Goal: Task Accomplishment & Management: Use online tool/utility

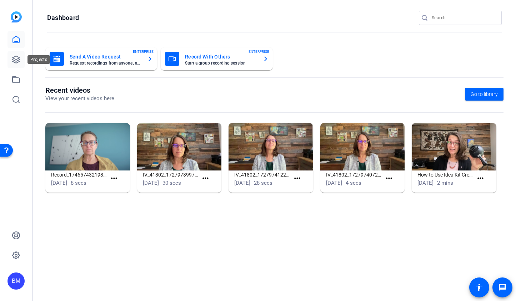
click at [13, 61] on icon at bounding box center [15, 59] width 7 height 7
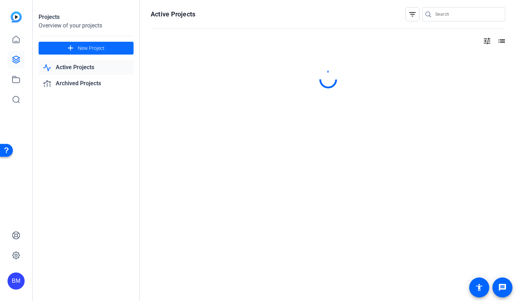
click at [106, 50] on span at bounding box center [86, 48] width 95 height 17
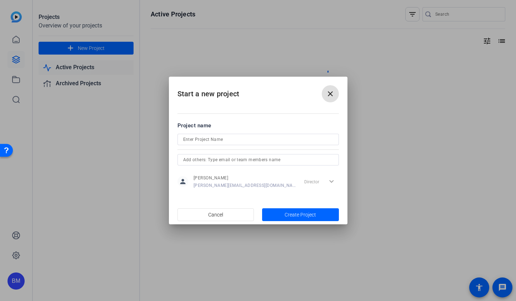
click at [204, 139] on input at bounding box center [258, 139] width 150 height 9
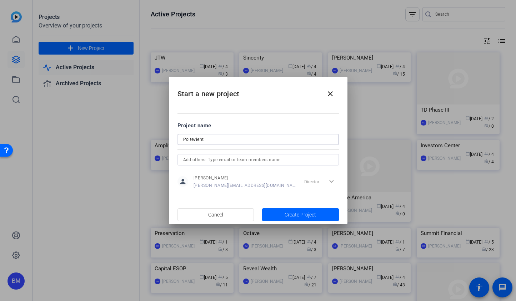
type input "Poitevient"
click at [202, 158] on input "text" at bounding box center [258, 160] width 150 height 9
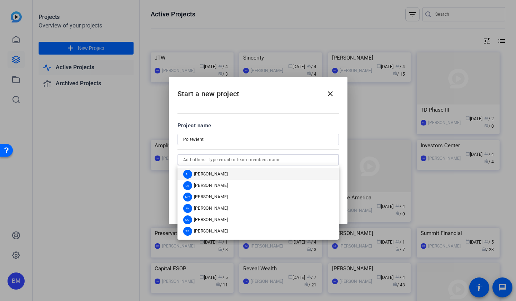
click at [203, 172] on span "[PERSON_NAME]" at bounding box center [211, 174] width 34 height 6
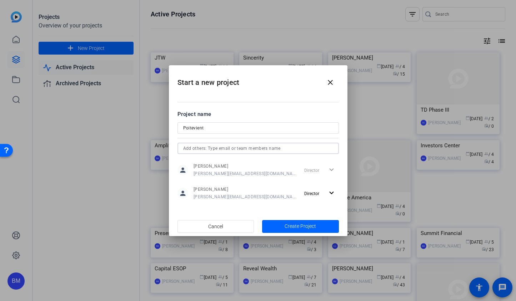
click at [209, 149] on input "text" at bounding box center [258, 148] width 150 height 9
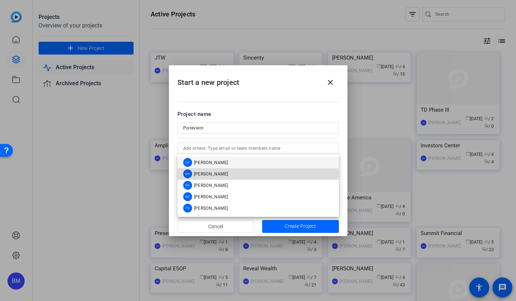
click at [205, 175] on span "[PERSON_NAME]" at bounding box center [211, 174] width 34 height 6
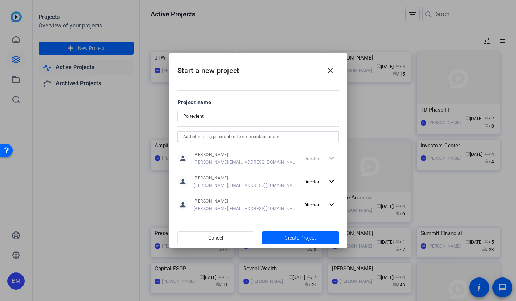
click at [210, 138] on input "text" at bounding box center [258, 136] width 150 height 9
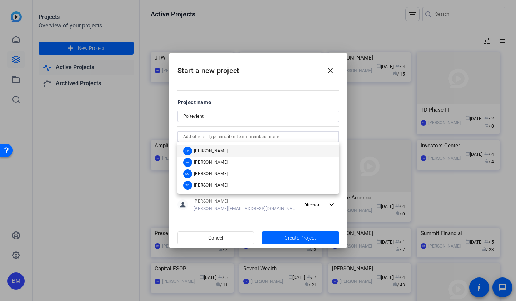
click at [212, 127] on div at bounding box center [257, 126] width 161 height 8
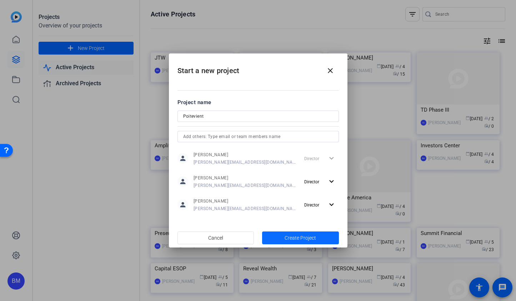
click at [272, 236] on span "button" at bounding box center [300, 238] width 77 height 17
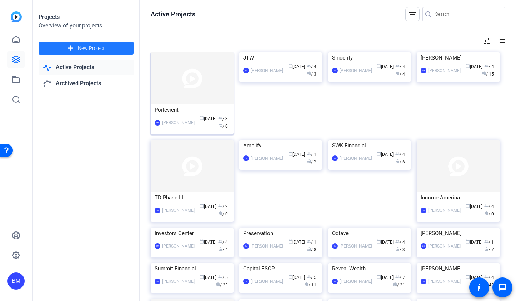
click at [174, 82] on img at bounding box center [192, 78] width 83 height 52
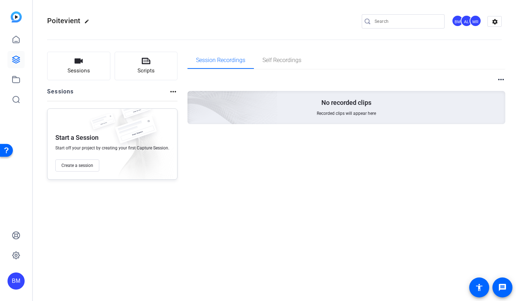
click at [85, 23] on mat-icon "edit" at bounding box center [88, 23] width 9 height 9
click at [66, 21] on input "Poitevient" at bounding box center [76, 21] width 47 height 9
click at [69, 22] on input "[PERSON_NAME]" at bounding box center [76, 21] width 47 height 9
type input "[PERSON_NAME]"
click at [198, 25] on div "[PERSON_NAME] check_circle clear BM AL MR settings" at bounding box center [274, 21] width 454 height 11
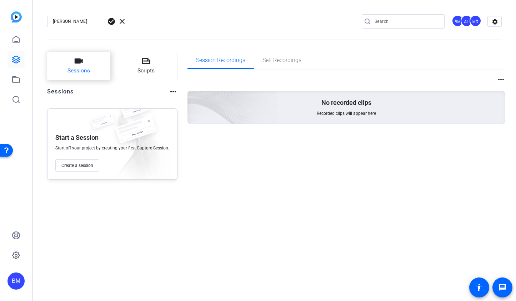
click at [85, 54] on button "Sessions" at bounding box center [78, 66] width 63 height 29
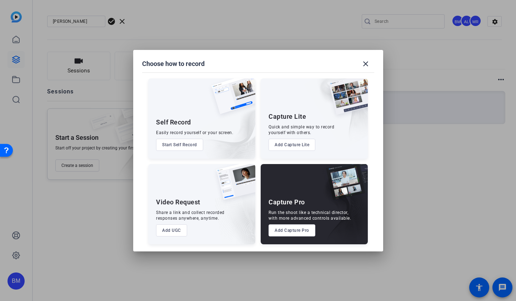
click at [112, 19] on div at bounding box center [258, 150] width 516 height 301
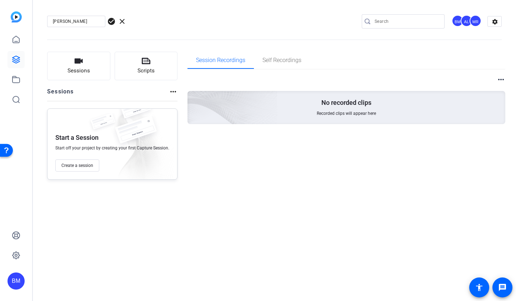
click at [110, 22] on span "check_circle" at bounding box center [111, 21] width 9 height 9
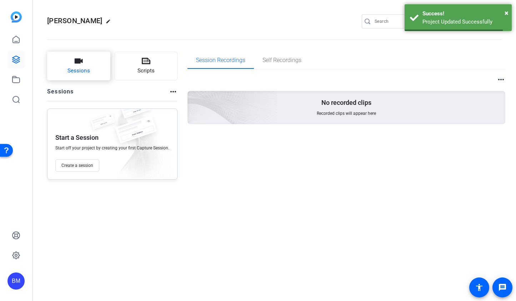
click at [86, 63] on button "Sessions" at bounding box center [78, 66] width 63 height 29
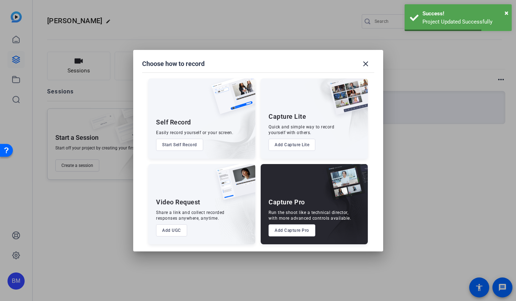
click at [284, 231] on button "Add Capture Pro" at bounding box center [291, 231] width 47 height 12
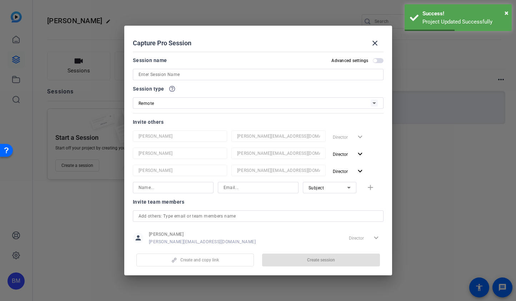
click at [166, 78] on input at bounding box center [257, 74] width 239 height 9
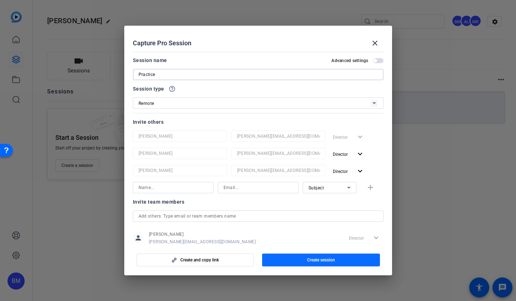
type input "Practice"
drag, startPoint x: 323, startPoint y: 263, endPoint x: 323, endPoint y: 258, distance: 5.4
click at [323, 263] on span "button" at bounding box center [321, 260] width 118 height 17
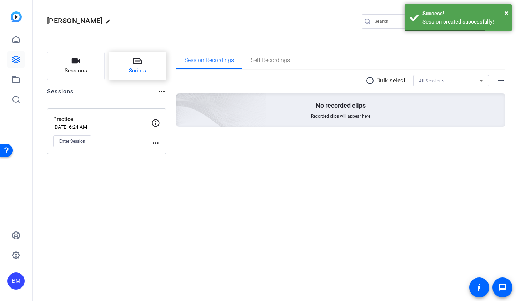
click at [145, 70] on span "Scripts" at bounding box center [137, 71] width 17 height 8
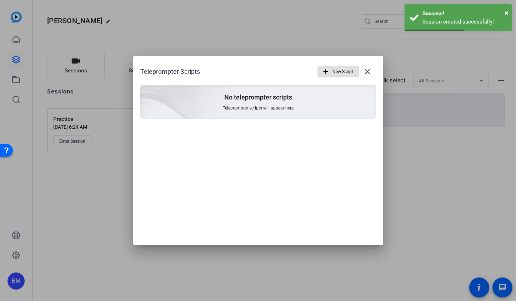
click at [341, 68] on span "New Script" at bounding box center [342, 72] width 21 height 14
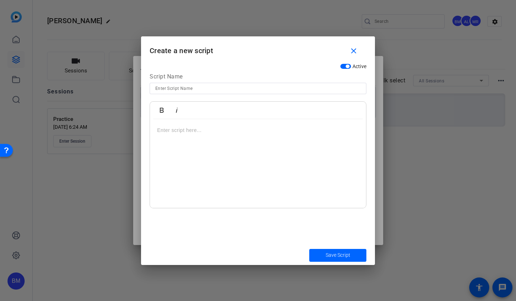
click at [265, 155] on div at bounding box center [258, 163] width 216 height 89
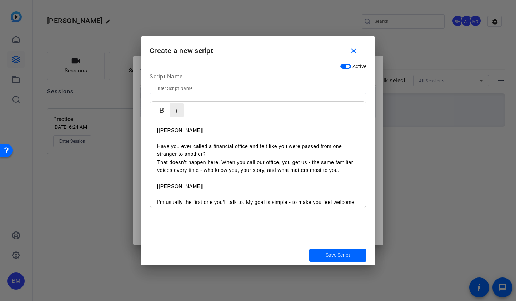
scroll to position [286, 0]
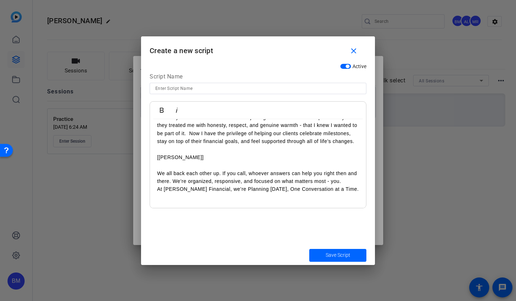
click at [181, 90] on input at bounding box center [257, 88] width 205 height 9
type input "Meet the Team Practice"
click at [319, 253] on span "submit" at bounding box center [337, 255] width 57 height 17
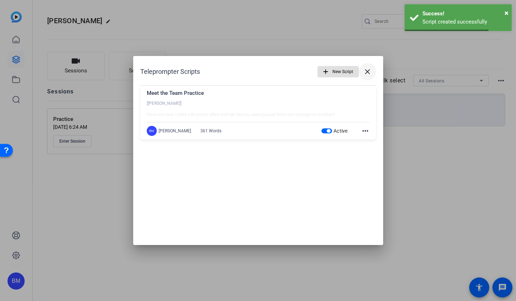
click at [366, 72] on mat-icon "close" at bounding box center [367, 71] width 9 height 9
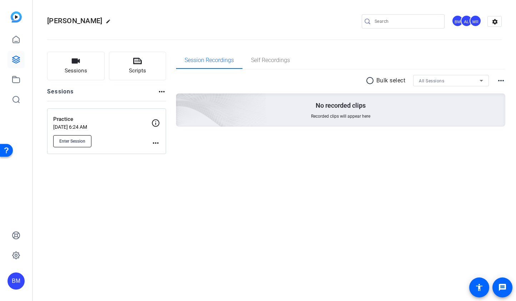
click at [82, 146] on button "Enter Session" at bounding box center [72, 141] width 38 height 12
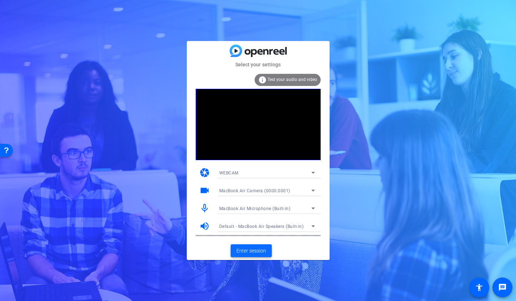
click at [251, 247] on span at bounding box center [251, 250] width 41 height 17
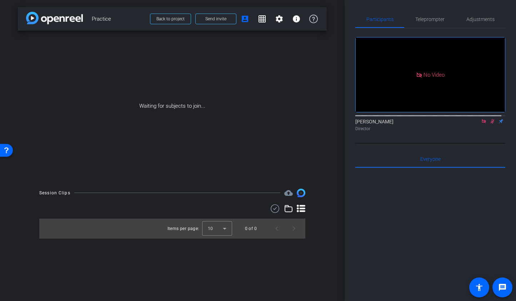
click at [482, 123] on icon at bounding box center [484, 121] width 4 height 4
click at [482, 124] on icon at bounding box center [484, 121] width 4 height 5
click at [213, 21] on span "Send invite" at bounding box center [215, 19] width 21 height 6
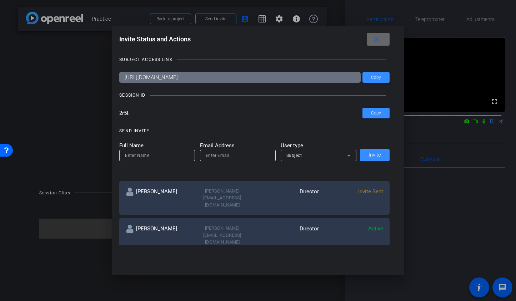
click at [380, 37] on mat-icon "close" at bounding box center [376, 39] width 9 height 9
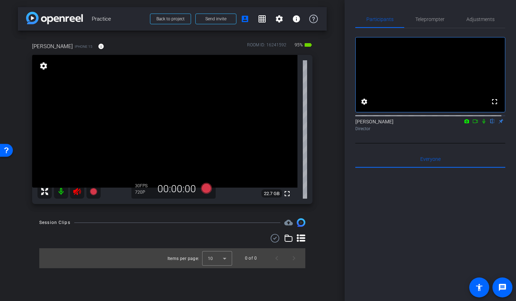
click at [79, 197] on mat-icon at bounding box center [77, 192] width 14 height 14
click at [78, 191] on icon at bounding box center [76, 191] width 7 height 7
click at [427, 19] on span "Teleprompter" at bounding box center [429, 19] width 29 height 5
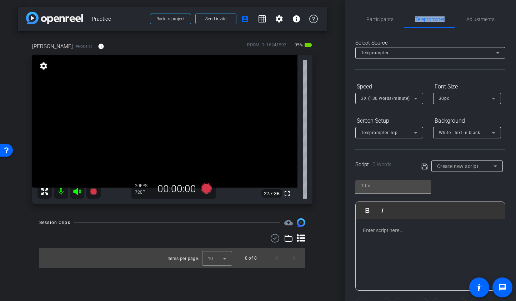
click at [460, 167] on span "Create new script" at bounding box center [458, 166] width 42 height 6
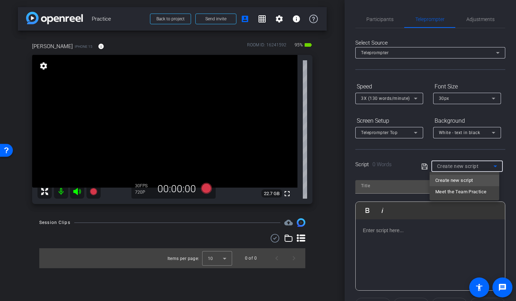
click at [457, 192] on span "Meet the Team Practice" at bounding box center [460, 192] width 51 height 9
type input "Meet the Team Practice"
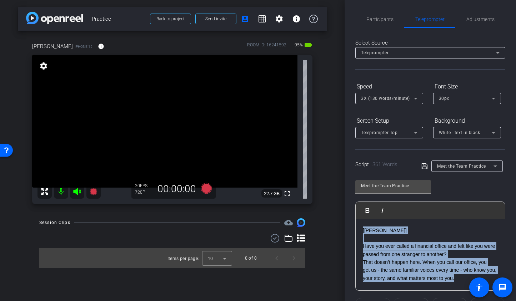
drag, startPoint x: 466, startPoint y: 236, endPoint x: 360, endPoint y: 220, distance: 107.3
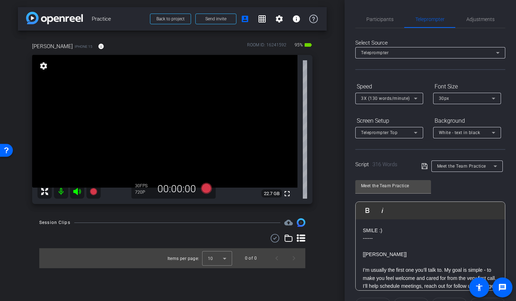
click at [440, 241] on p "------" at bounding box center [430, 239] width 135 height 8
click at [424, 169] on icon at bounding box center [424, 166] width 6 height 9
click at [410, 133] on div "Teleprompter Top" at bounding box center [387, 132] width 53 height 9
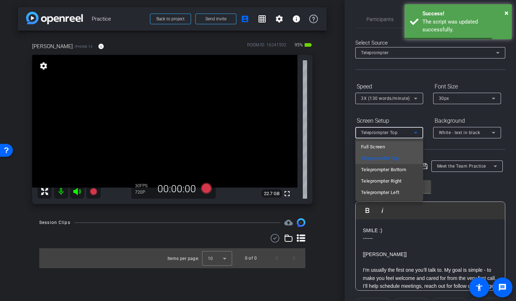
click at [388, 147] on mat-option "Full Screen" at bounding box center [389, 146] width 68 height 11
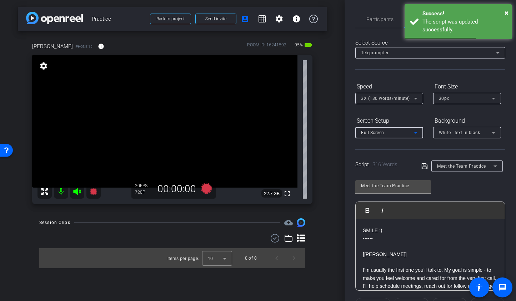
click at [393, 99] on span "3X (130 words/minute)" at bounding box center [385, 98] width 49 height 5
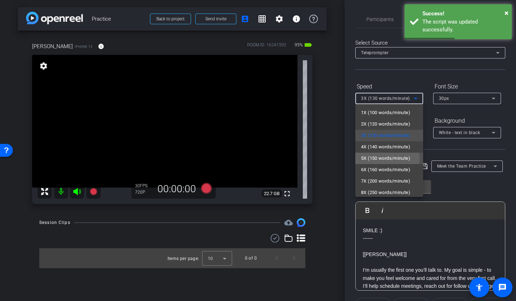
click at [382, 159] on span "5X (150 words/minute)" at bounding box center [385, 158] width 49 height 9
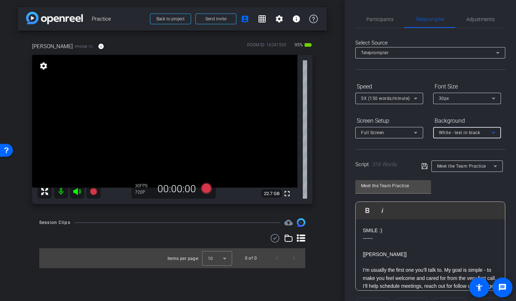
click at [462, 136] on div "White - text in black" at bounding box center [465, 132] width 53 height 9
click at [461, 160] on div "Black - text in white" at bounding box center [460, 160] width 42 height 9
click at [477, 27] on span "Adjustments" at bounding box center [480, 19] width 28 height 17
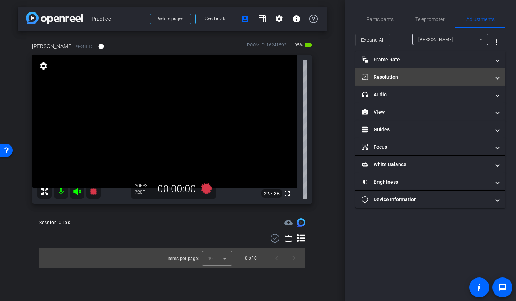
click at [441, 74] on mat-panel-title "Resolution" at bounding box center [426, 77] width 129 height 7
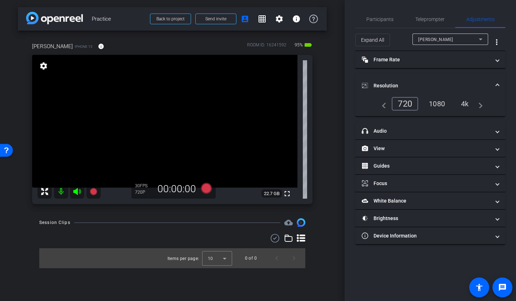
click at [436, 102] on div "1080" at bounding box center [436, 104] width 27 height 12
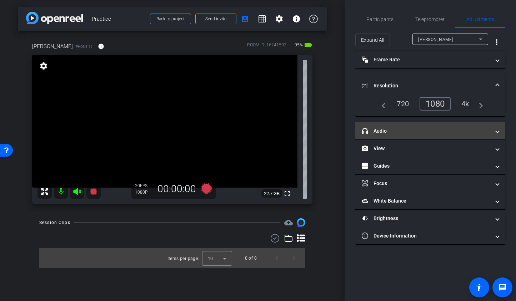
click at [419, 135] on mat-expansion-panel-header "headphone icon Audio" at bounding box center [430, 130] width 150 height 17
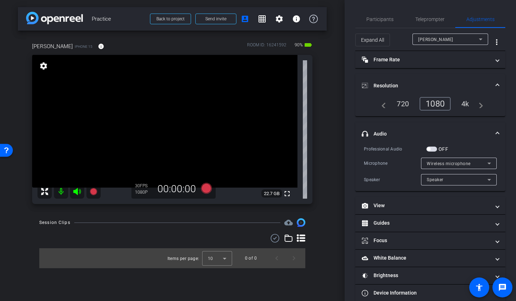
click at [183, 112] on video at bounding box center [164, 121] width 265 height 133
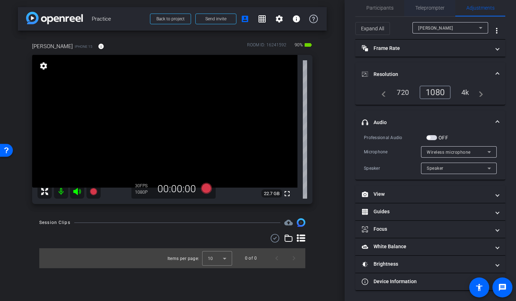
click at [426, 11] on span "Teleprompter" at bounding box center [429, 7] width 29 height 17
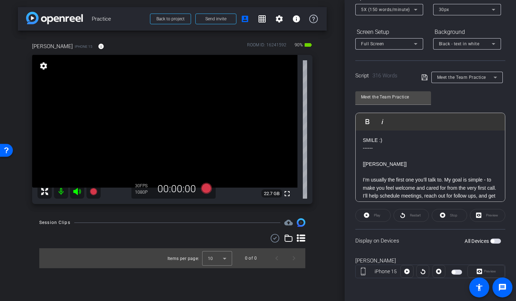
scroll to position [3, 0]
click at [492, 241] on span "button" at bounding box center [495, 241] width 11 height 5
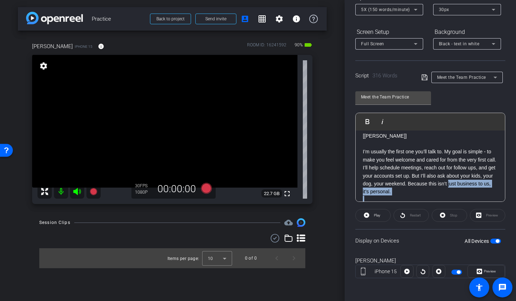
scroll to position [42, 0]
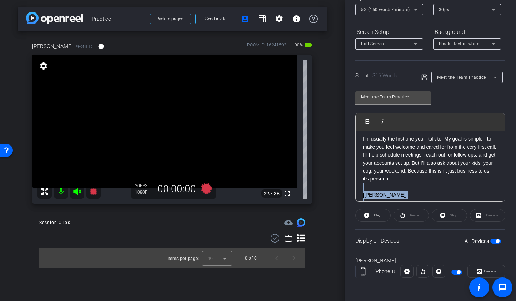
drag, startPoint x: 409, startPoint y: 164, endPoint x: 361, endPoint y: 190, distance: 54.9
click at [361, 190] on div "SMILE :) ------ [Drew] I’m usually the first one you’ll talk to. My goal is sim…" at bounding box center [430, 303] width 149 height 430
click at [485, 241] on label "All Devices" at bounding box center [477, 241] width 26 height 7
click at [490, 241] on button "All Devices" at bounding box center [495, 241] width 11 height 5
click at [490, 241] on span "button" at bounding box center [492, 242] width 4 height 4
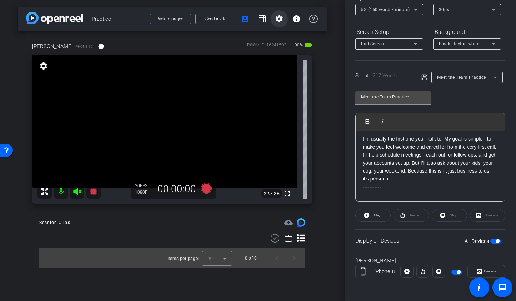
click at [281, 22] on mat-icon "settings" at bounding box center [279, 19] width 9 height 9
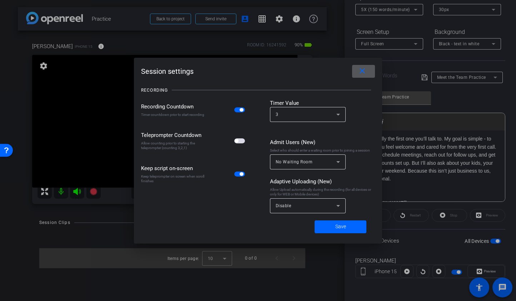
click at [242, 143] on span "button" at bounding box center [239, 140] width 11 height 5
click at [331, 225] on span at bounding box center [340, 226] width 52 height 17
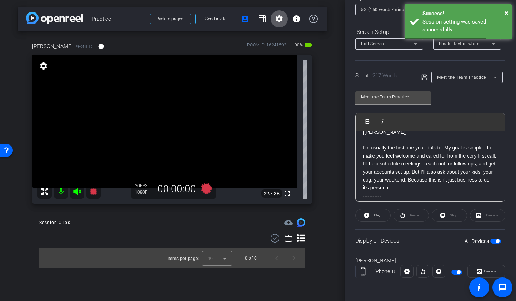
scroll to position [34, 0]
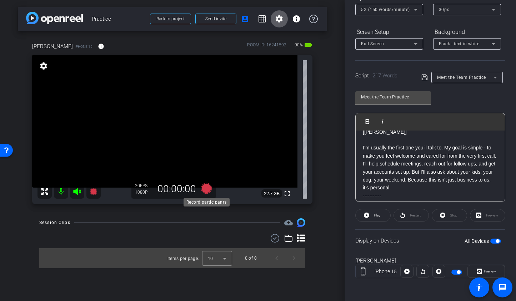
click at [205, 190] on icon at bounding box center [206, 188] width 11 height 11
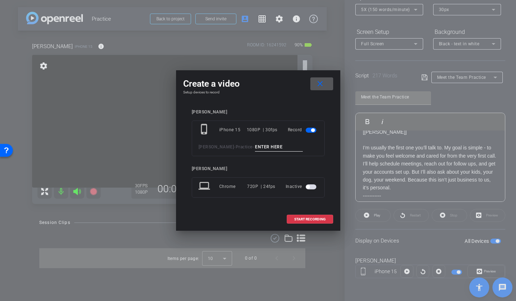
click at [265, 150] on input at bounding box center [279, 147] width 48 height 9
type input "Drew TA1"
click at [307, 220] on span "START RECORDING" at bounding box center [309, 220] width 31 height 4
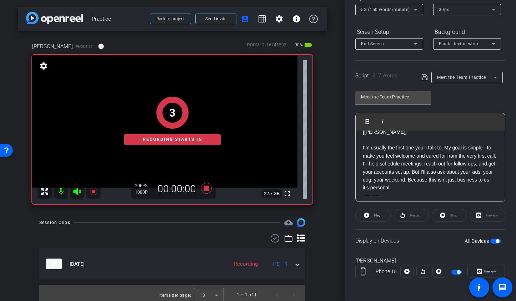
click at [78, 193] on div "3 Recording starts in" at bounding box center [172, 121] width 280 height 166
click at [368, 215] on icon at bounding box center [366, 215] width 5 height 5
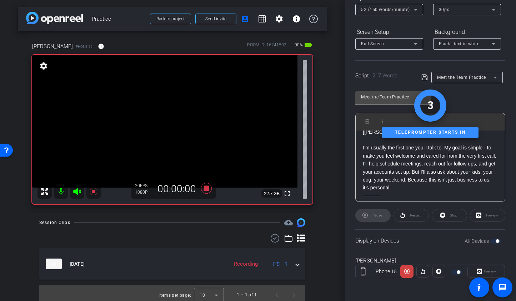
click at [77, 192] on icon at bounding box center [76, 191] width 7 height 7
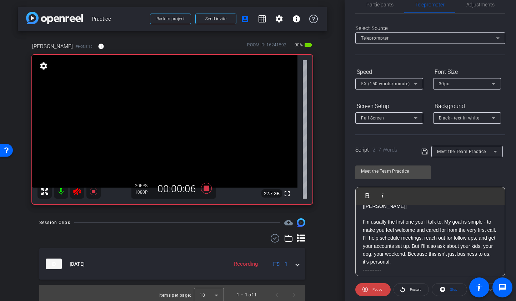
scroll to position [0, 0]
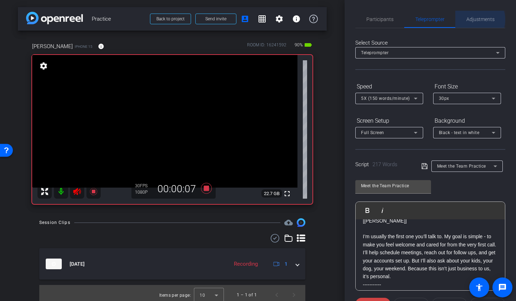
click at [473, 20] on span "Adjustments" at bounding box center [480, 19] width 28 height 5
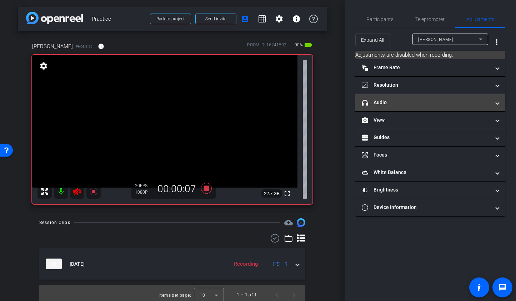
click at [423, 103] on mat-panel-title "headphone icon Audio" at bounding box center [426, 102] width 129 height 7
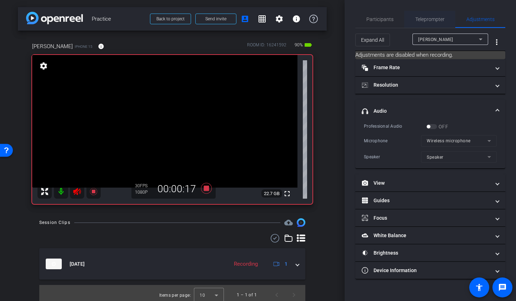
click at [434, 18] on span "Teleprompter" at bounding box center [429, 19] width 29 height 5
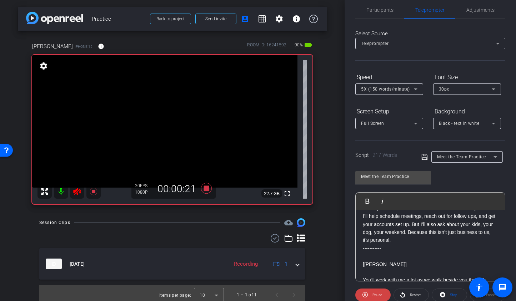
scroll to position [61, 0]
click at [205, 188] on icon at bounding box center [206, 188] width 11 height 11
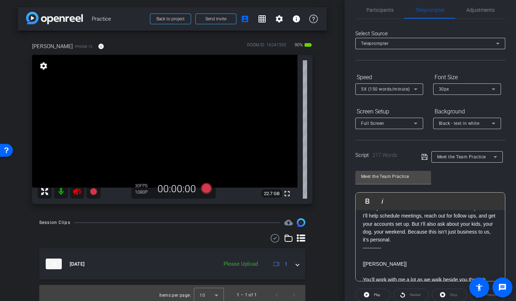
click at [72, 190] on mat-icon at bounding box center [77, 192] width 14 height 14
click at [371, 88] on span "5X (150 words/minute)" at bounding box center [385, 89] width 49 height 5
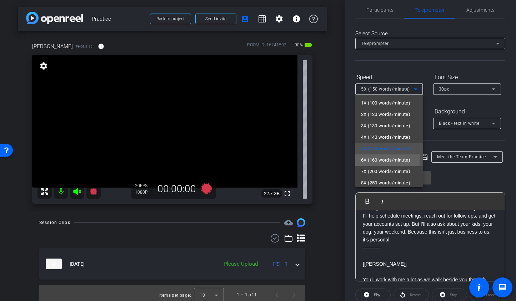
click at [374, 159] on span "6X (160 words/minute)" at bounding box center [385, 160] width 49 height 9
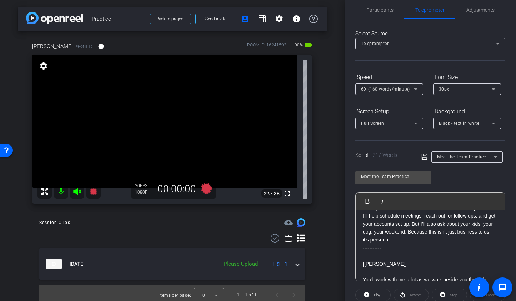
click at [383, 74] on div "Speed" at bounding box center [389, 77] width 68 height 12
click at [206, 189] on icon at bounding box center [206, 188] width 11 height 11
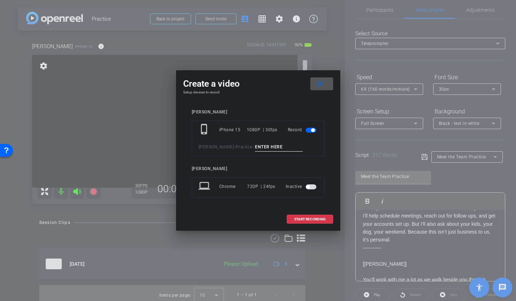
click at [256, 140] on div "phone_iphone iPhone 15 1080P | 30fps Record Poitevint - Practice -" at bounding box center [258, 139] width 133 height 36
click at [256, 146] on input at bounding box center [279, 147] width 48 height 9
type input "Drew TA2"
click at [315, 220] on span "START RECORDING" at bounding box center [309, 220] width 31 height 4
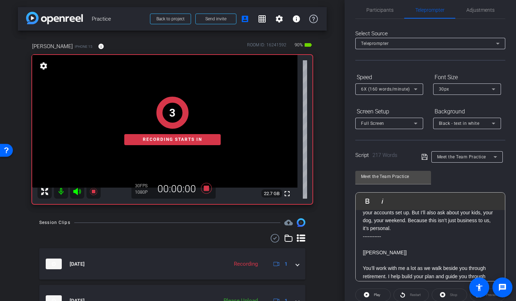
scroll to position [73, 0]
click at [372, 293] on span "Play" at bounding box center [376, 295] width 8 height 10
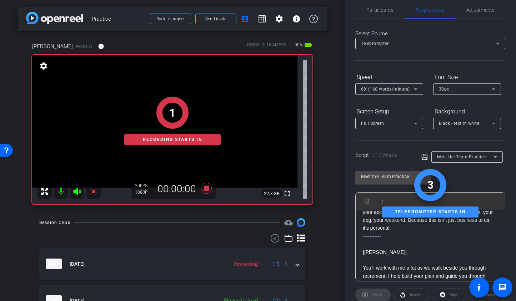
click at [76, 191] on div "1 Recording starts in" at bounding box center [172, 121] width 280 height 166
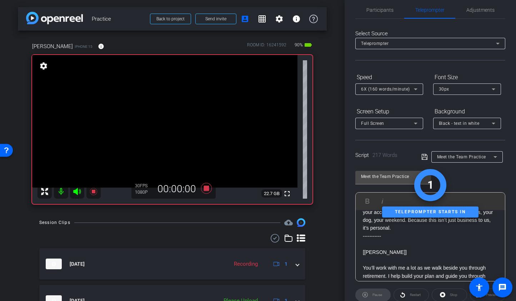
click at [77, 189] on icon at bounding box center [76, 191] width 7 height 7
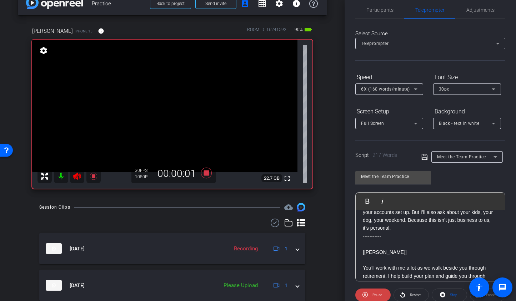
scroll to position [41, 0]
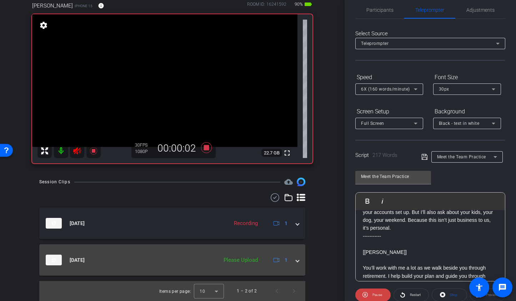
click at [296, 259] on span at bounding box center [297, 260] width 3 height 7
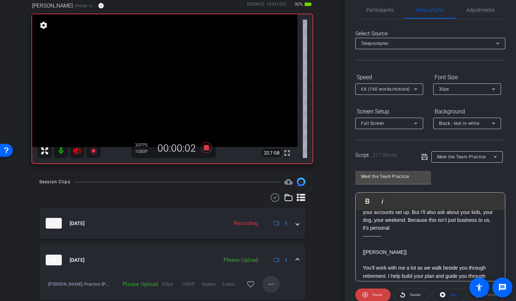
click at [267, 284] on mat-icon "more_horiz" at bounding box center [271, 284] width 9 height 9
click at [275, 251] on span "Upload" at bounding box center [279, 252] width 29 height 9
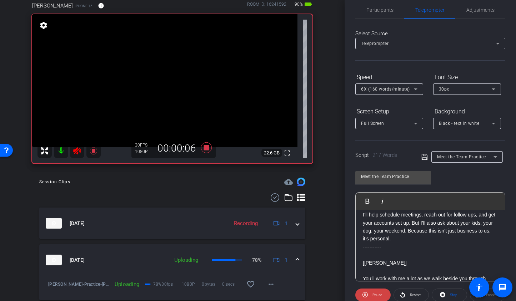
scroll to position [62, 0]
click at [408, 293] on span "Restart" at bounding box center [414, 295] width 12 height 10
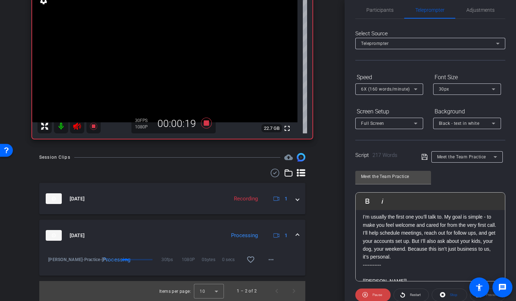
scroll to position [45, 0]
click at [204, 122] on icon at bounding box center [206, 123] width 11 height 11
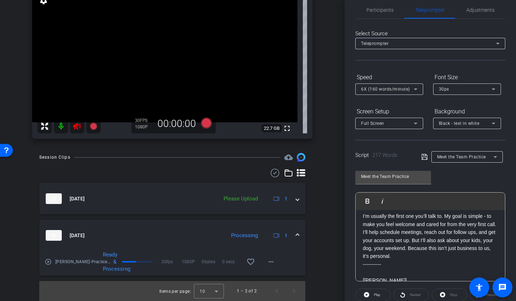
click at [79, 125] on icon at bounding box center [77, 126] width 9 height 9
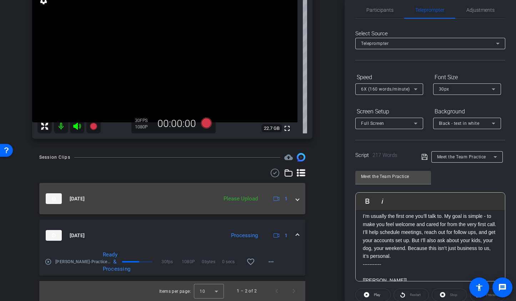
click at [296, 200] on mat-expansion-panel-header "Oct 9, 2025 Please Upload 1" at bounding box center [172, 198] width 266 height 31
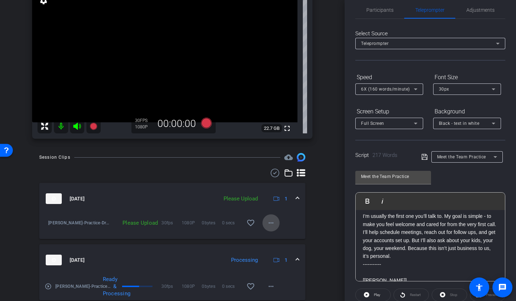
click at [269, 225] on mat-icon "more_horiz" at bounding box center [271, 223] width 9 height 9
click at [274, 235] on span "Upload" at bounding box center [279, 238] width 29 height 9
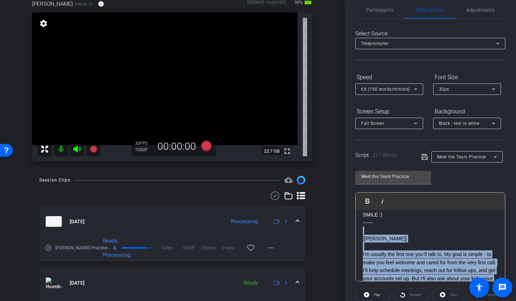
scroll to position [0, 0]
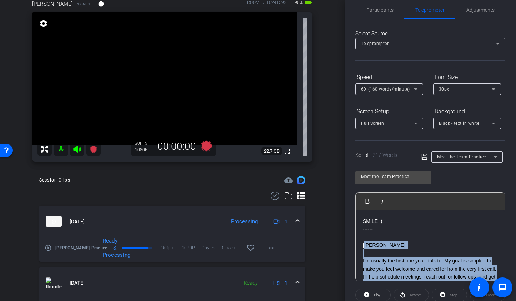
drag, startPoint x: 453, startPoint y: 262, endPoint x: 363, endPoint y: 242, distance: 92.1
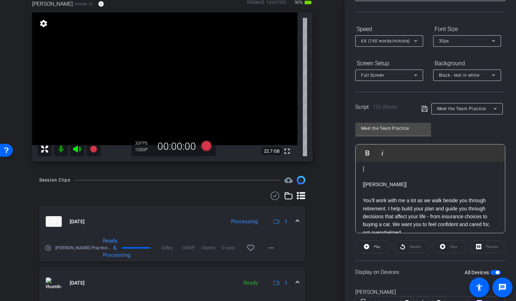
scroll to position [89, 0]
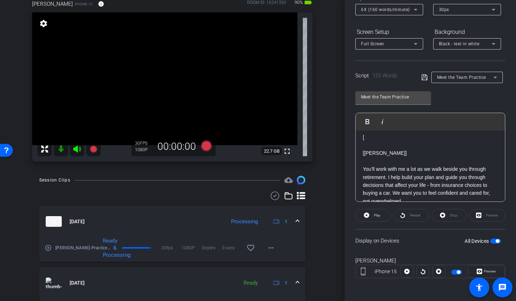
click at [490, 241] on span "button" at bounding box center [495, 241] width 11 height 5
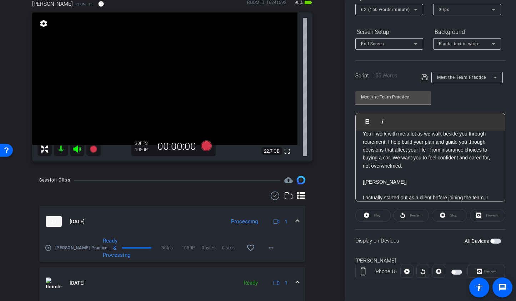
scroll to position [1, 0]
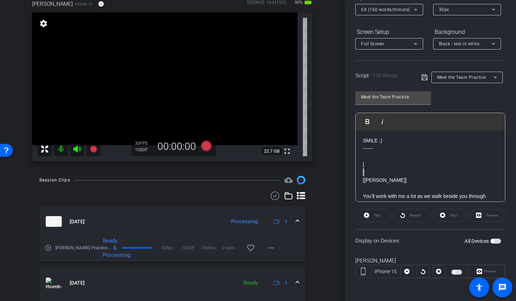
drag, startPoint x: 383, startPoint y: 173, endPoint x: 364, endPoint y: 168, distance: 19.8
click at [364, 168] on div "SMILE :) ------ [ [Tammy] You’ll work with me a lot as we walk beside you throu…" at bounding box center [430, 257] width 149 height 254
drag, startPoint x: 372, startPoint y: 167, endPoint x: 360, endPoint y: 167, distance: 12.2
click at [360, 167] on div "SMILE :) ------ [ [Tammy] You’ll work with me a lot as we walk beside you throu…" at bounding box center [430, 257] width 149 height 254
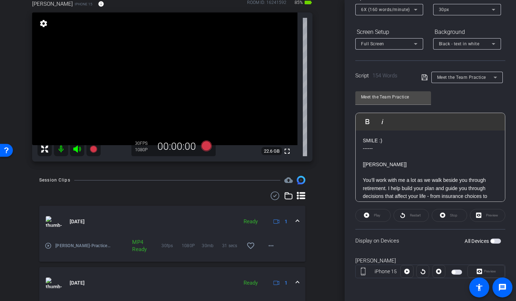
click at [494, 242] on span "button" at bounding box center [495, 241] width 11 height 5
click at [495, 241] on span "button" at bounding box center [497, 242] width 4 height 4
click at [493, 240] on span "button" at bounding box center [495, 241] width 11 height 5
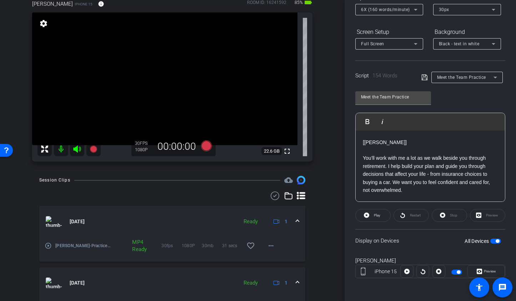
scroll to position [25, 0]
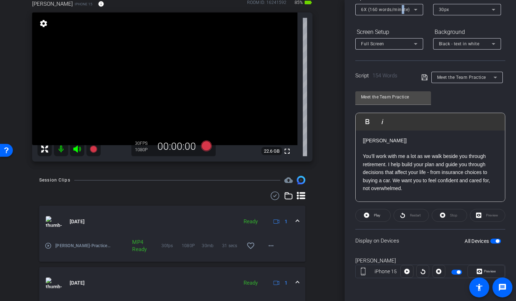
click at [401, 11] on span "6X (160 words/minute)" at bounding box center [385, 9] width 49 height 5
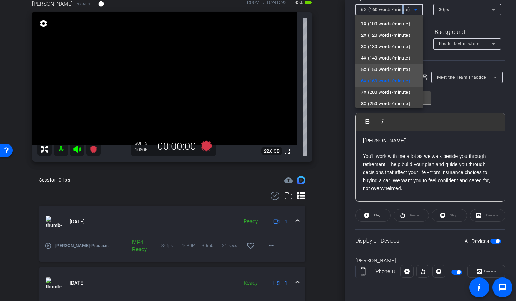
click at [396, 66] on span "5X (150 words/minute)" at bounding box center [385, 69] width 49 height 9
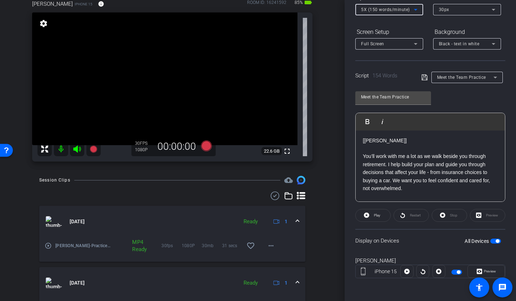
click at [442, 148] on p at bounding box center [430, 149] width 135 height 8
click at [205, 148] on icon at bounding box center [206, 146] width 11 height 11
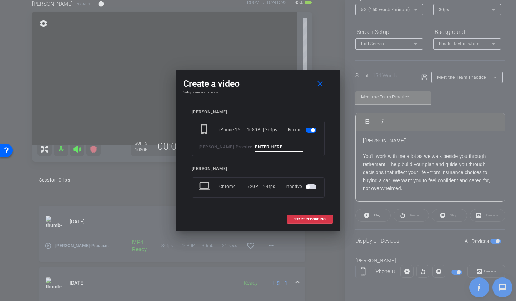
click at [255, 145] on input at bounding box center [279, 147] width 48 height 9
type input "Tammy TA1"
click at [294, 219] on span "START RECORDING" at bounding box center [309, 220] width 31 height 4
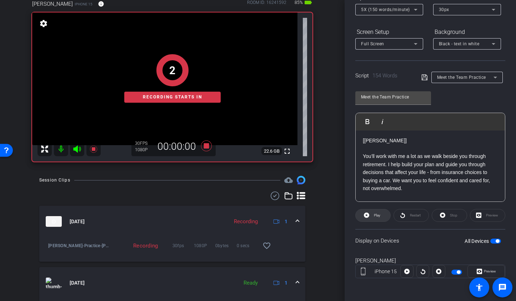
click at [381, 218] on span at bounding box center [373, 215] width 35 height 17
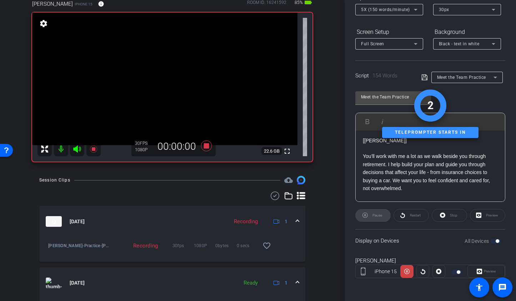
click at [80, 147] on icon at bounding box center [76, 149] width 7 height 7
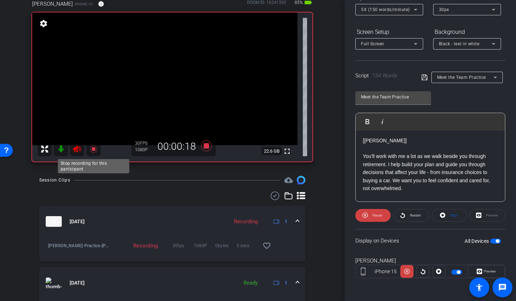
click at [94, 149] on icon at bounding box center [93, 149] width 7 height 7
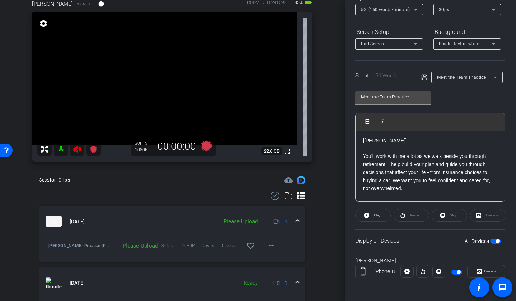
click at [68, 149] on div at bounding box center [68, 149] width 63 height 14
click at [74, 150] on icon at bounding box center [76, 149] width 7 height 7
click at [262, 246] on span at bounding box center [270, 245] width 17 height 17
click at [272, 257] on span "Upload" at bounding box center [279, 261] width 29 height 9
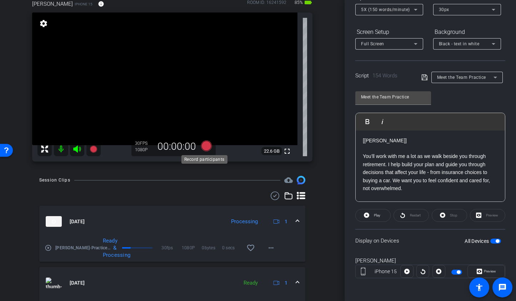
click at [205, 150] on icon at bounding box center [206, 146] width 11 height 11
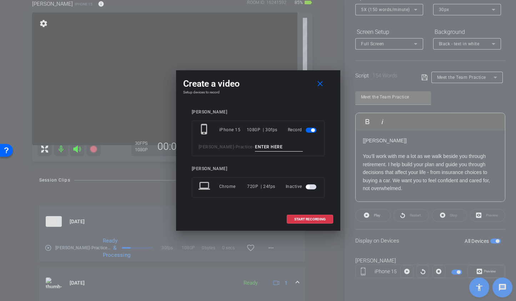
click at [262, 148] on input at bounding box center [279, 147] width 48 height 9
type input "Tammy TA2"
click at [303, 220] on span "START RECORDING" at bounding box center [309, 220] width 31 height 4
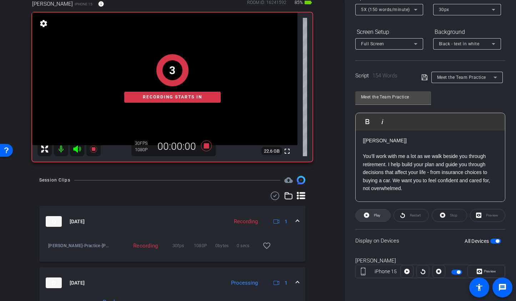
click at [366, 218] on icon at bounding box center [366, 215] width 5 height 9
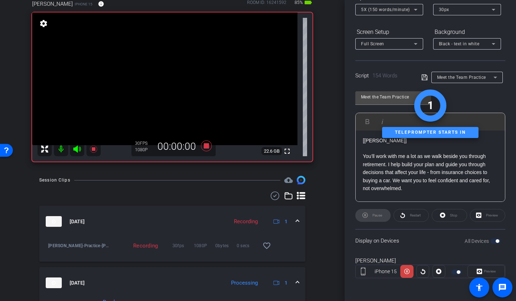
click at [78, 148] on icon at bounding box center [77, 149] width 9 height 9
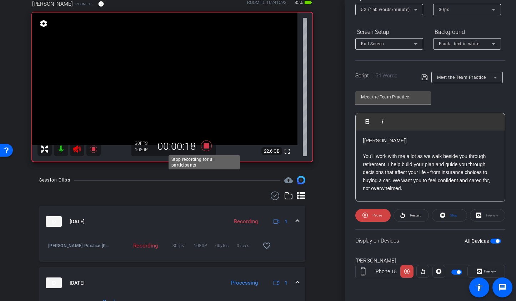
click at [207, 143] on icon at bounding box center [206, 146] width 17 height 13
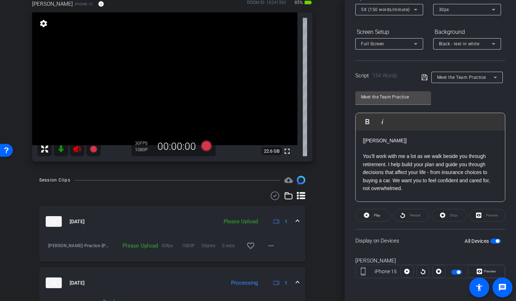
click at [78, 146] on icon at bounding box center [77, 149] width 9 height 9
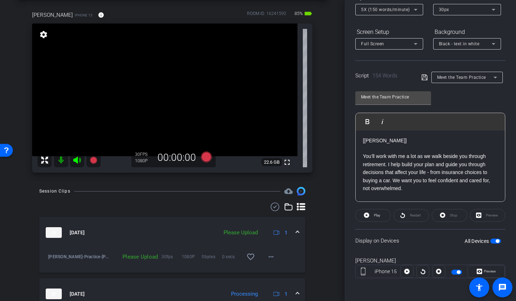
scroll to position [0, 0]
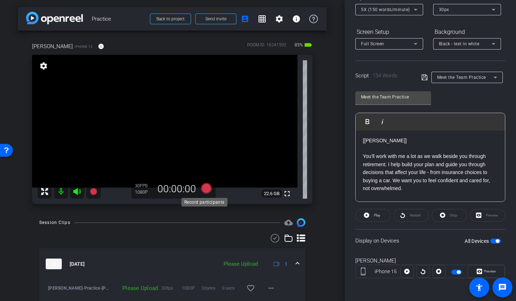
click at [206, 192] on icon at bounding box center [206, 188] width 11 height 11
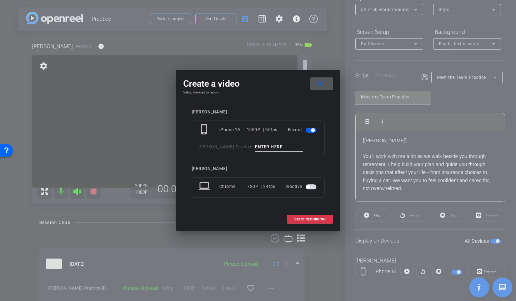
click at [255, 144] on input at bounding box center [279, 147] width 48 height 9
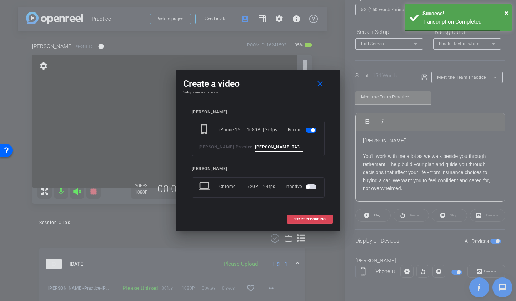
type input "Tammy TA3"
click at [313, 222] on span at bounding box center [310, 219] width 46 height 17
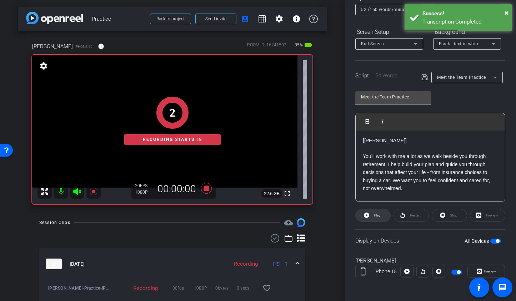
click at [374, 217] on span "Play" at bounding box center [377, 215] width 6 height 4
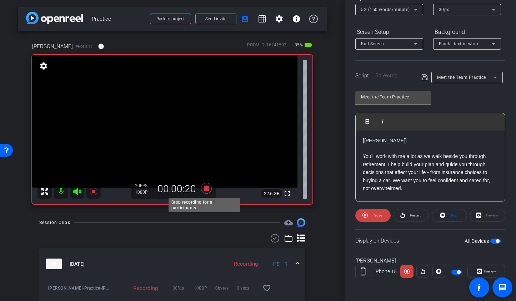
click at [206, 188] on icon at bounding box center [206, 188] width 11 height 11
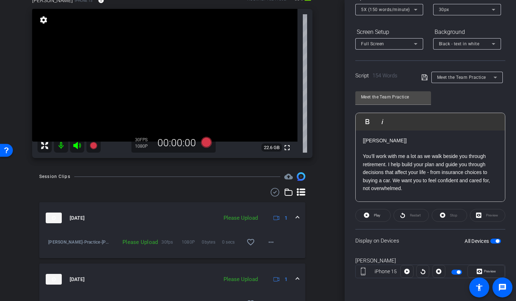
scroll to position [121, 0]
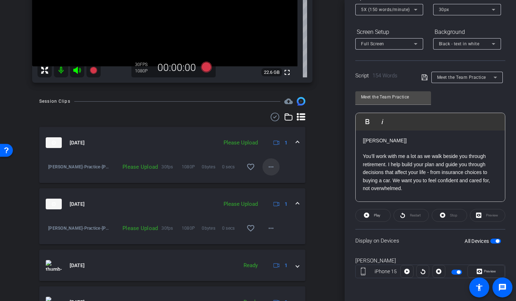
click at [271, 167] on mat-icon "more_horiz" at bounding box center [271, 167] width 9 height 9
click at [274, 182] on span "Upload" at bounding box center [279, 182] width 29 height 9
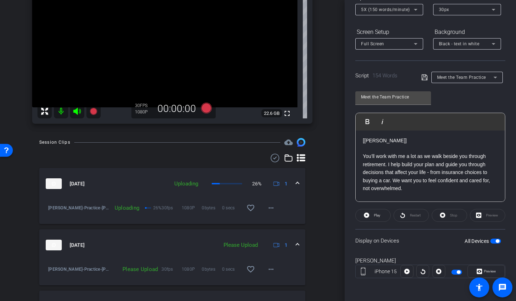
scroll to position [0, 0]
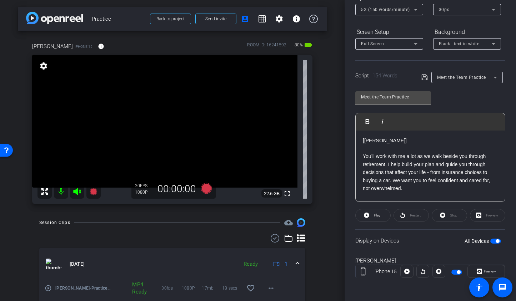
click at [495, 241] on span "button" at bounding box center [497, 242] width 4 height 4
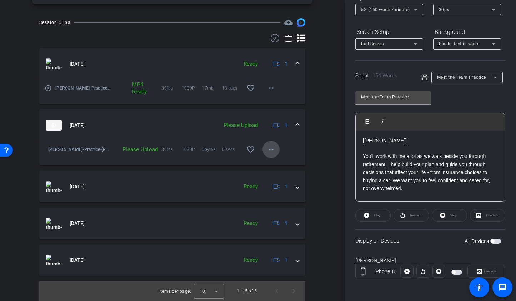
click at [268, 153] on mat-icon "more_horiz" at bounding box center [271, 149] width 9 height 9
click at [272, 161] on span "Upload" at bounding box center [279, 164] width 29 height 9
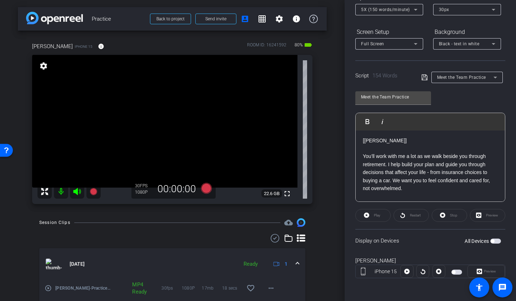
scroll to position [50, 0]
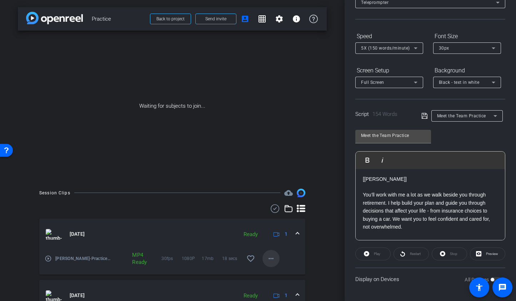
click at [267, 259] on mat-icon "more_horiz" at bounding box center [271, 259] width 9 height 9
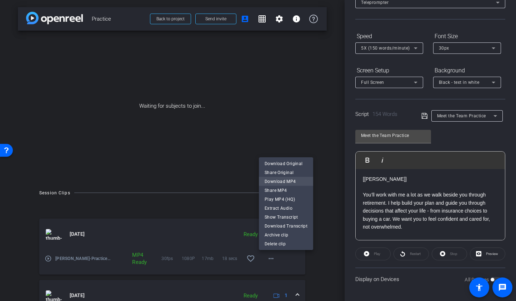
click at [281, 183] on span "Download MP4" at bounding box center [286, 181] width 43 height 9
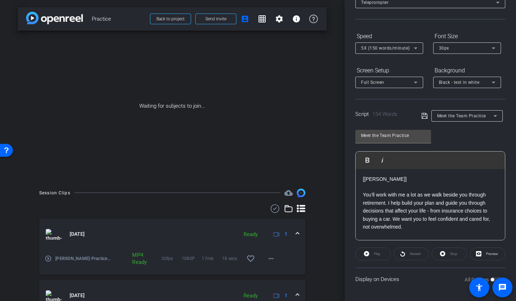
scroll to position [118, 0]
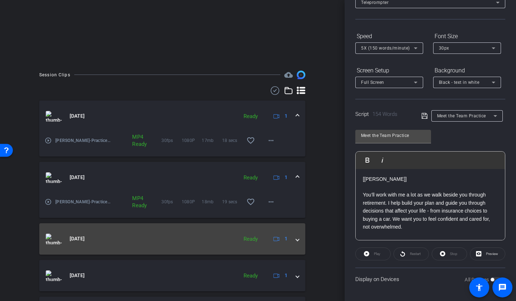
click at [296, 239] on mat-expansion-panel-header "Oct 9, 2025 Ready 1" at bounding box center [172, 238] width 266 height 31
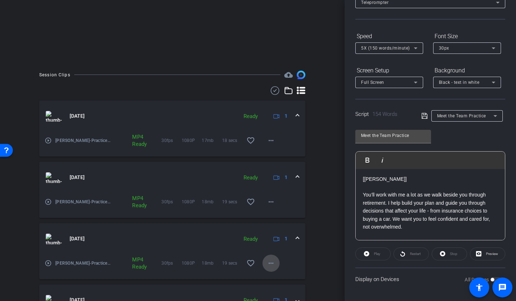
click at [262, 260] on span at bounding box center [270, 263] width 17 height 17
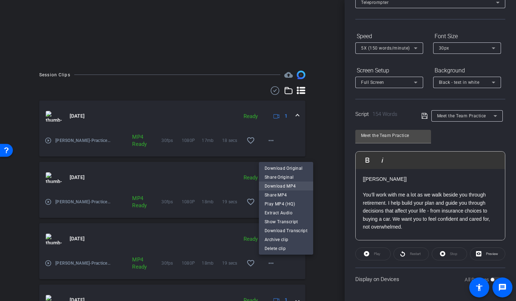
click at [279, 187] on span "Download MP4" at bounding box center [286, 186] width 43 height 9
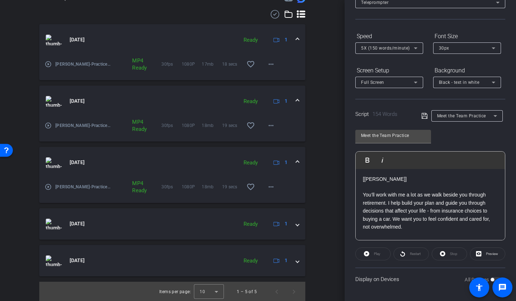
scroll to position [195, 0]
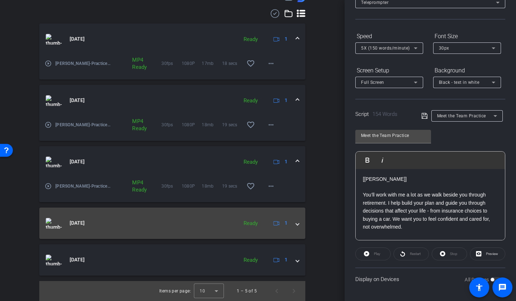
click at [296, 224] on span at bounding box center [297, 223] width 3 height 7
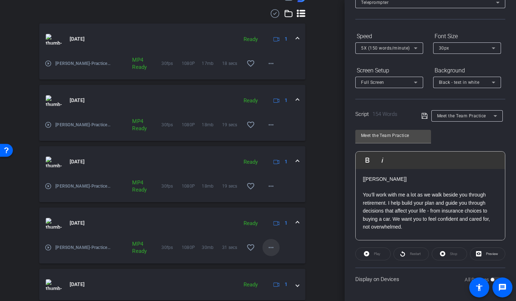
click at [268, 247] on mat-icon "more_horiz" at bounding box center [271, 247] width 9 height 9
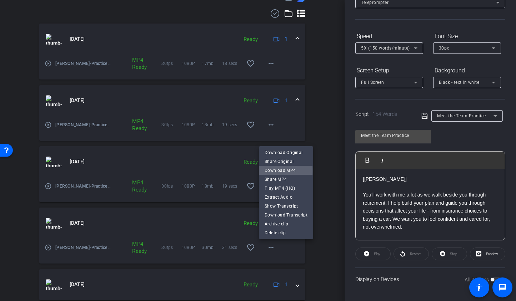
click at [281, 171] on span "Download MP4" at bounding box center [286, 170] width 43 height 9
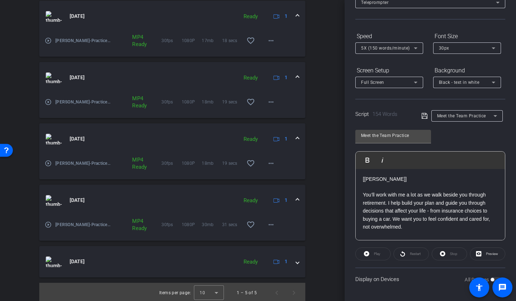
scroll to position [220, 0]
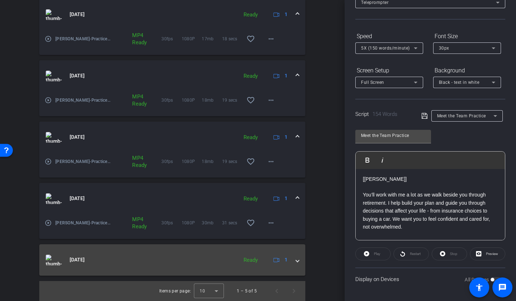
click at [296, 263] on span at bounding box center [297, 259] width 3 height 7
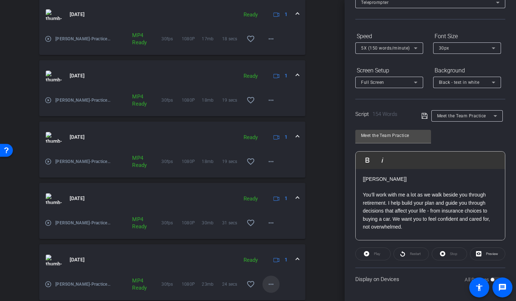
click at [267, 284] on mat-icon "more_horiz" at bounding box center [271, 284] width 9 height 9
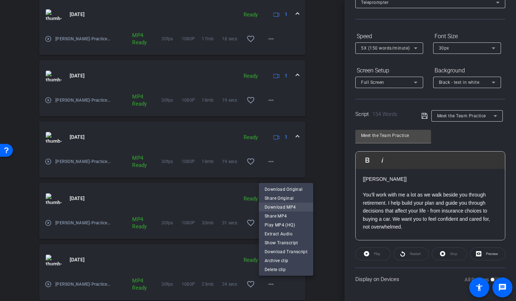
click at [273, 206] on span "Download MP4" at bounding box center [286, 207] width 43 height 9
